Goal: Task Accomplishment & Management: Complete application form

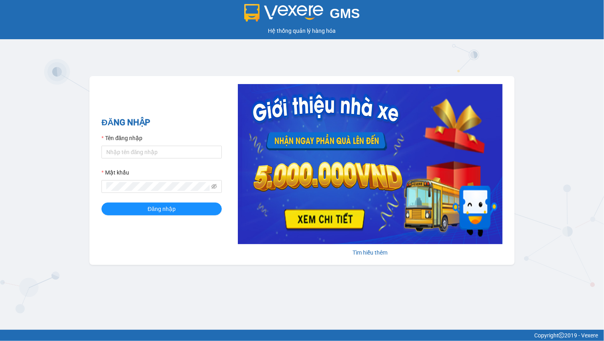
type input "linhdl.phuchai"
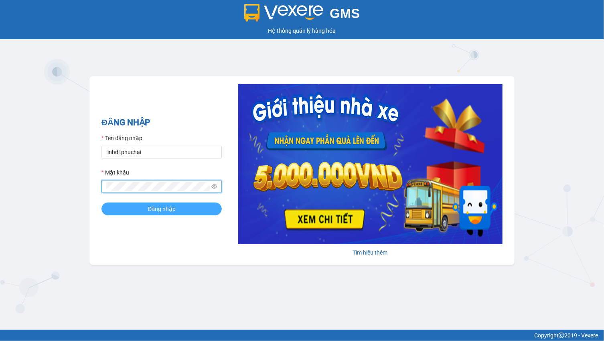
click at [148, 207] on span "Đăng nhập" at bounding box center [161, 209] width 28 height 9
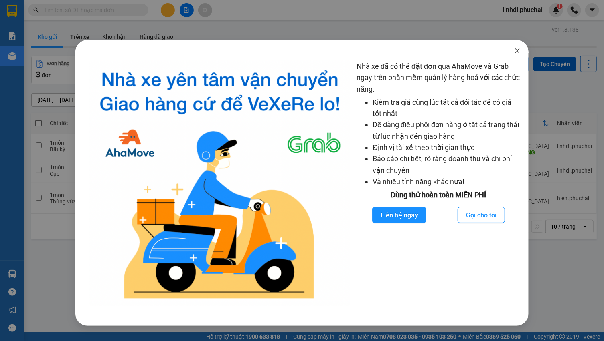
click at [515, 52] on icon "close" at bounding box center [517, 51] width 6 height 6
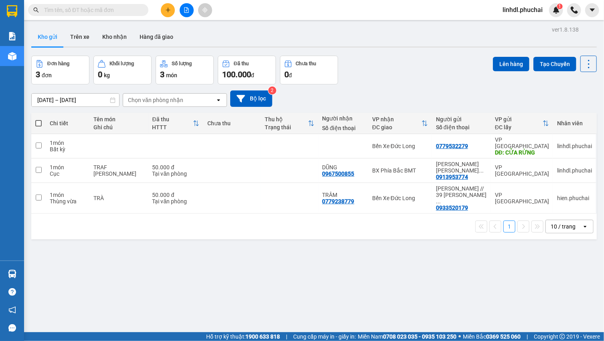
click at [243, 241] on div "ver 1.8.138 Kho gửi Trên xe Kho nhận Hàng đã giao Đơn hàng 3 đơn Khối lượng 0 k…" at bounding box center [313, 194] width 571 height 341
click at [225, 290] on div "ver 1.8.138 Kho gửi Trên xe Kho nhận Hàng đã giao Đơn hàng 3 đơn Khối lượng 0 k…" at bounding box center [313, 194] width 571 height 341
click at [169, 11] on icon "plus" at bounding box center [168, 10] width 6 height 6
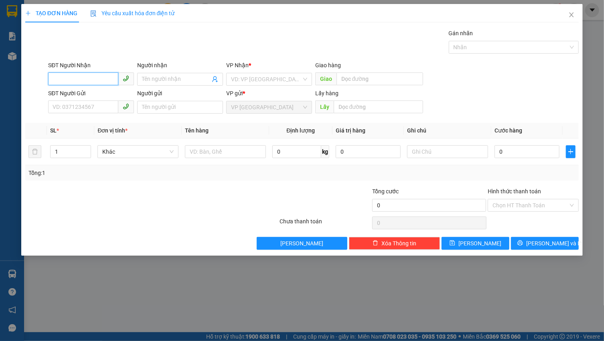
click at [61, 78] on input "SĐT Người Nhận" at bounding box center [83, 79] width 70 height 13
type input "0365937486"
click at [154, 80] on input "Người nhận" at bounding box center [176, 79] width 68 height 9
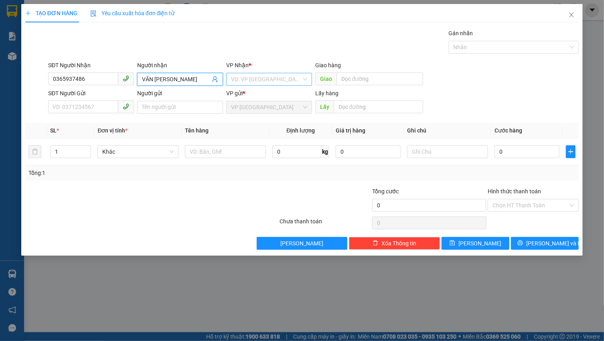
type input "VĂN [PERSON_NAME]"
click at [258, 76] on input "search" at bounding box center [266, 79] width 71 height 12
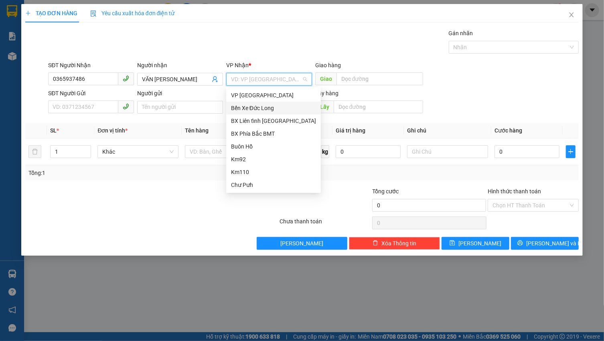
drag, startPoint x: 275, startPoint y: 111, endPoint x: 285, endPoint y: 105, distance: 11.7
click at [275, 111] on div "Bến Xe Đức Long" at bounding box center [273, 108] width 85 height 9
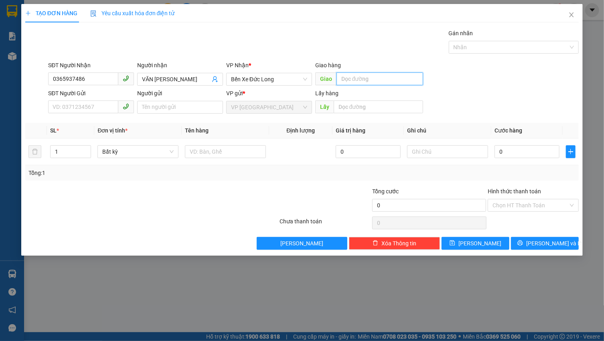
click at [364, 77] on input "text" at bounding box center [379, 79] width 87 height 13
type input "[GEOGRAPHIC_DATA]"
click at [95, 107] on input "SĐT Người Gửi" at bounding box center [83, 107] width 70 height 13
type input "0974465826"
click at [157, 107] on input "Người gửi" at bounding box center [180, 107] width 86 height 13
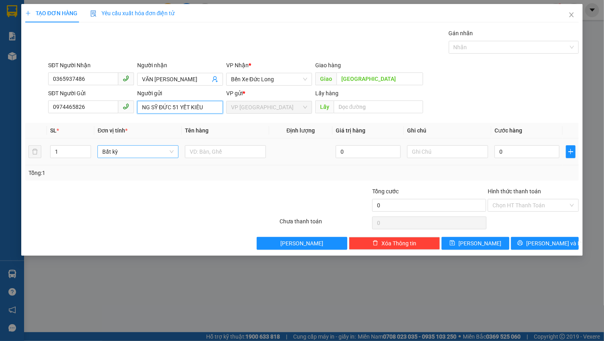
click at [112, 152] on span "Bất kỳ" at bounding box center [137, 152] width 71 height 12
type input "NG SỸ ĐỨC 51 YẾT KIÊU"
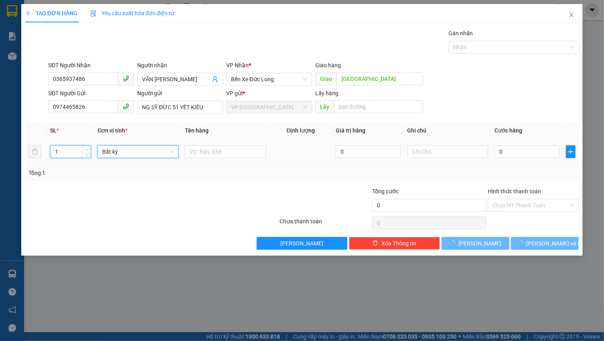
click at [88, 148] on span "up" at bounding box center [86, 149] width 5 height 5
click at [135, 156] on span "Bất kỳ" at bounding box center [137, 152] width 71 height 12
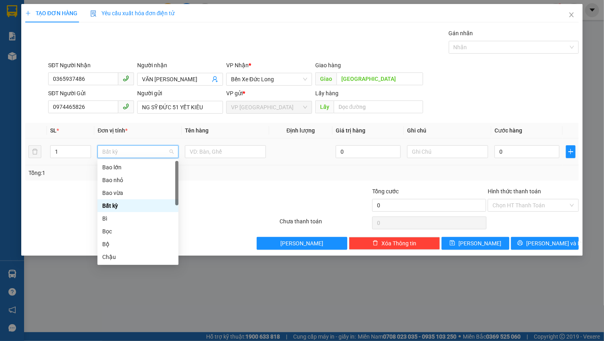
type input "K"
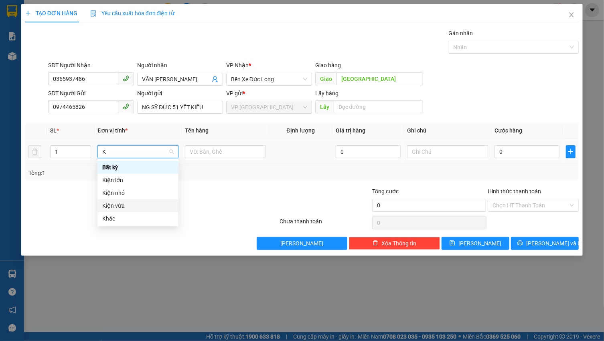
click at [134, 206] on div "Kiện vừa" at bounding box center [137, 206] width 71 height 9
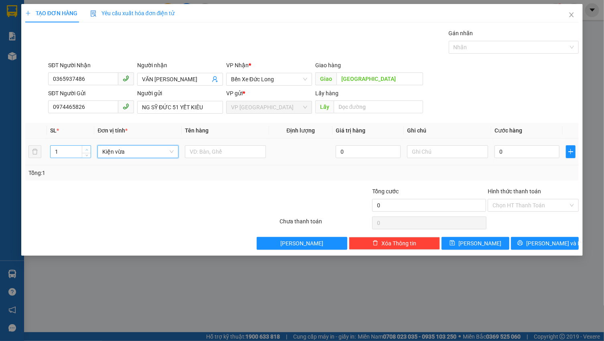
click at [89, 149] on span "up" at bounding box center [86, 149] width 5 height 5
type input "2"
drag, startPoint x: 85, startPoint y: 149, endPoint x: 99, endPoint y: 149, distance: 13.6
click at [86, 149] on icon "up" at bounding box center [86, 149] width 3 height 3
click at [205, 156] on input "text" at bounding box center [225, 151] width 81 height 13
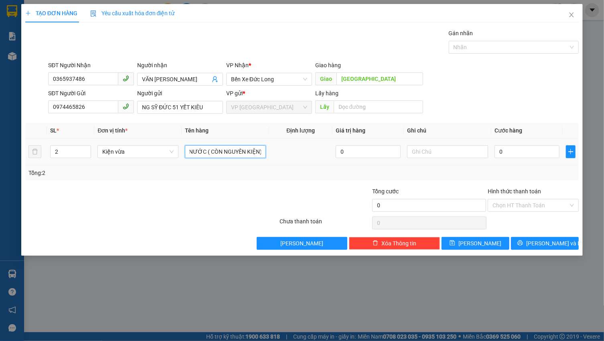
scroll to position [0, 62]
type input "1 CUỘN DÂY + 2T SƠN NƯỚC ( CÒN NGUYÊN KIỆN)"
click at [510, 156] on input "0" at bounding box center [526, 151] width 65 height 13
type input "1"
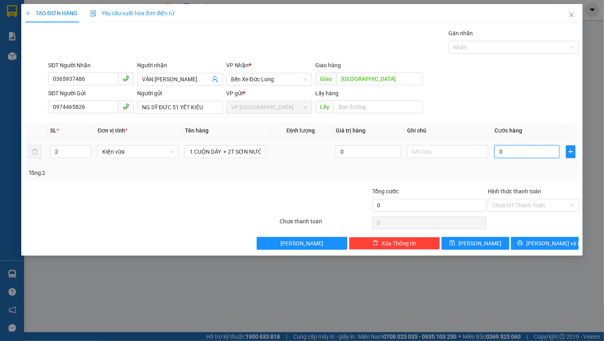
type input "1"
type input "17"
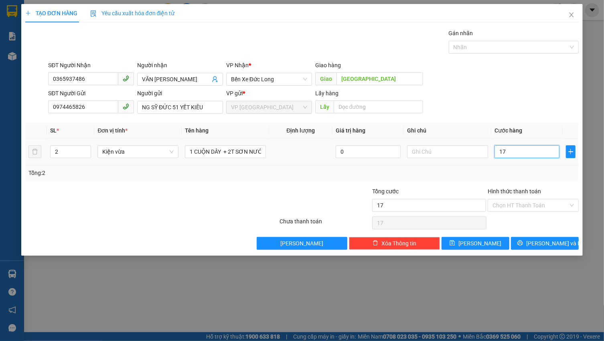
type input "1"
type input "11"
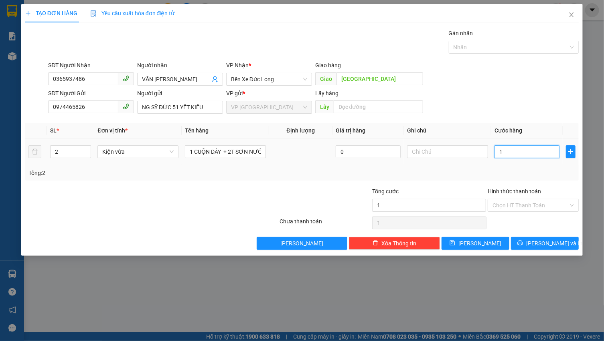
type input "11"
type input "118"
type input "1.180"
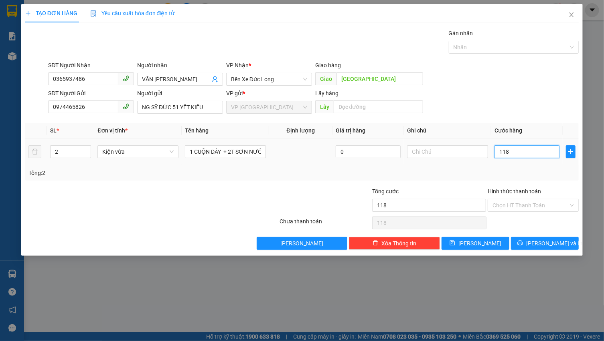
type input "1.180"
type input "11.800"
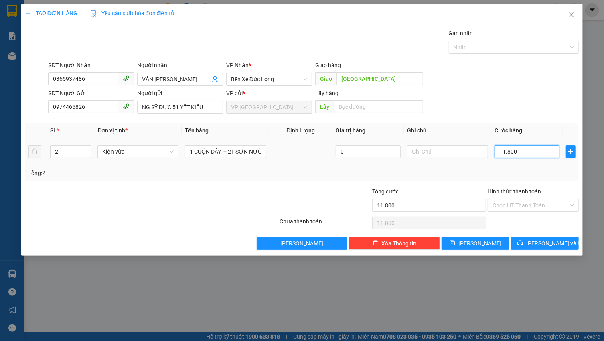
type input "118.000"
type input "11.800"
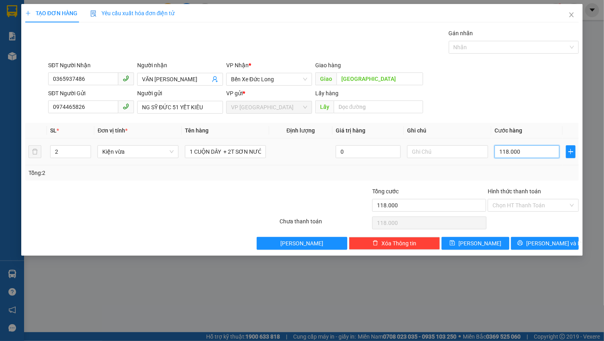
type input "11.800"
type input "1.180"
type input "118"
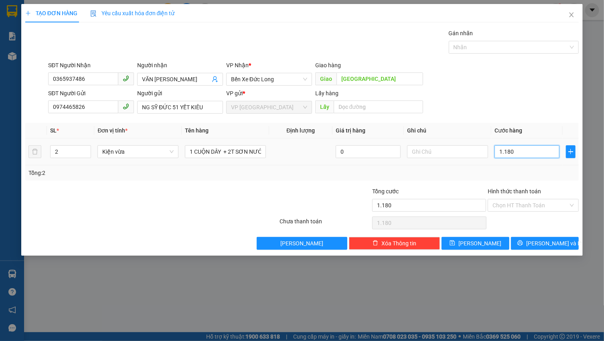
type input "118"
type input "11"
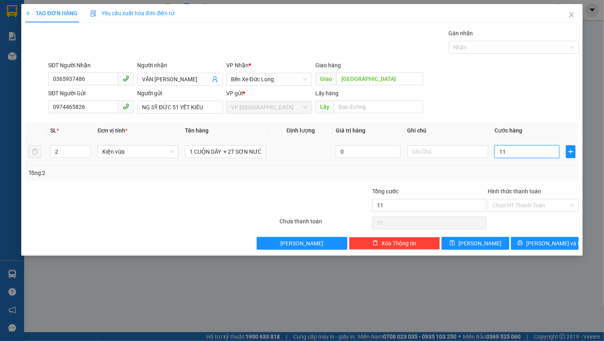
type input "1"
type input "18"
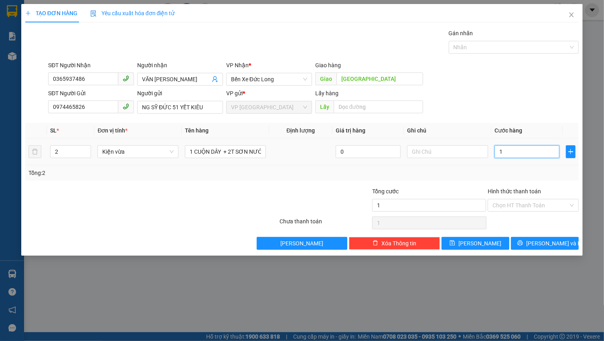
type input "18"
type input "180"
type input "1.800"
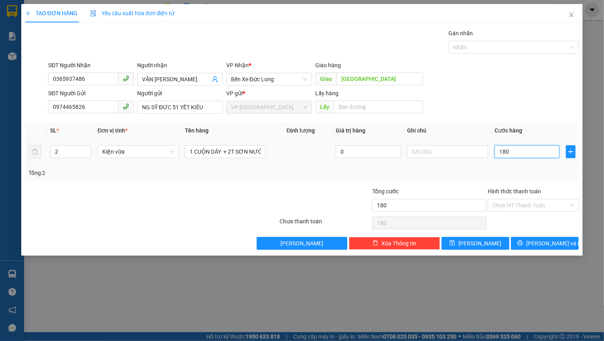
type input "1.800"
type input "18.000"
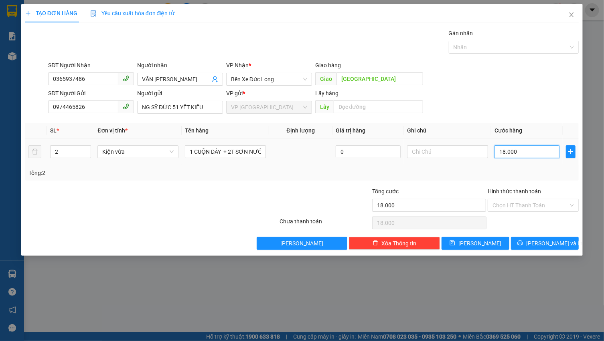
type input "180.000"
click at [530, 155] on input "180.000" at bounding box center [526, 151] width 65 height 13
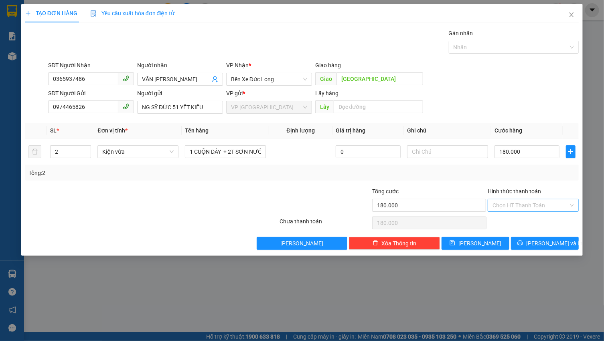
click at [535, 202] on input "Hình thức thanh toán" at bounding box center [530, 206] width 76 height 12
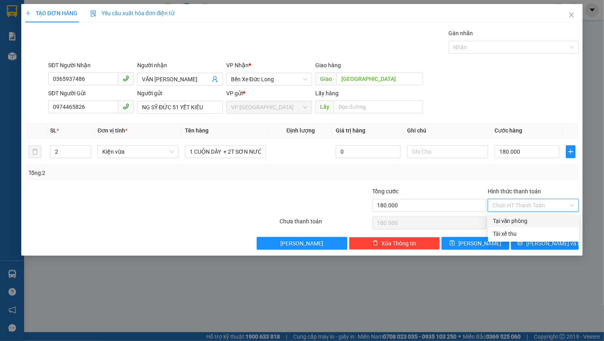
click at [519, 220] on div "Tại văn phòng" at bounding box center [533, 221] width 81 height 9
type input "0"
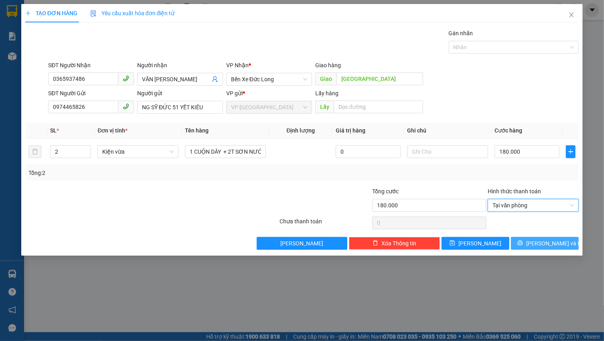
drag, startPoint x: 527, startPoint y: 240, endPoint x: 527, endPoint y: 236, distance: 4.1
click at [528, 240] on button "[PERSON_NAME] và In" at bounding box center [545, 243] width 68 height 13
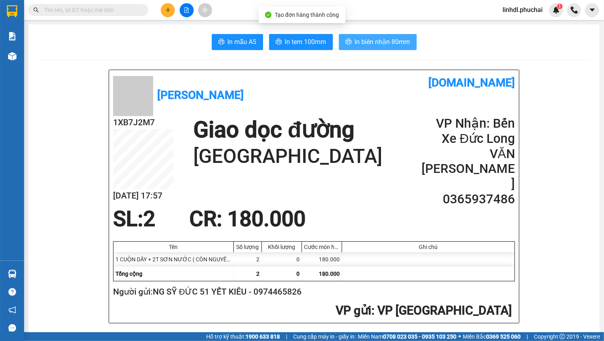
click at [386, 41] on span "In biên nhận 80mm" at bounding box center [382, 42] width 55 height 10
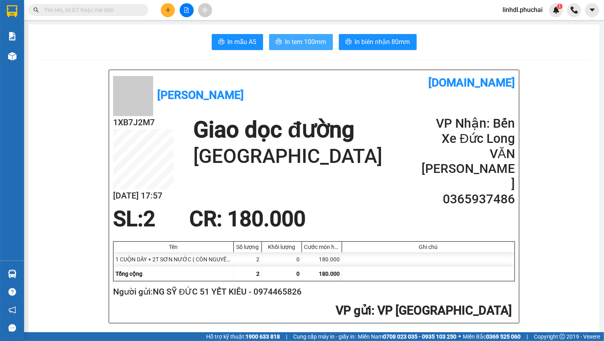
click at [285, 46] on span "In tem 100mm" at bounding box center [305, 42] width 41 height 10
